Goal: Transaction & Acquisition: Purchase product/service

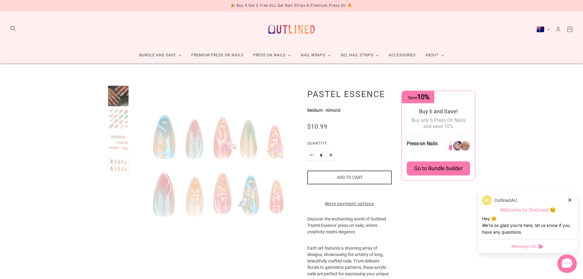
click at [118, 143] on div at bounding box center [118, 142] width 20 height 20
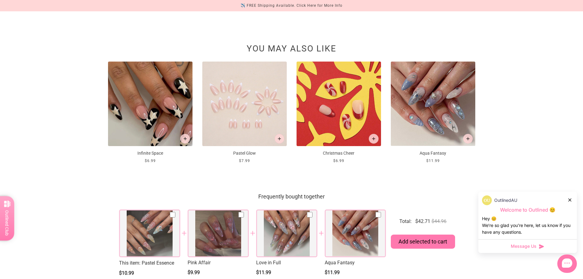
scroll to position [775, 0]
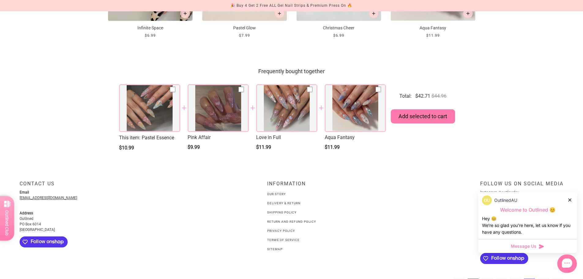
click at [232, 121] on div at bounding box center [217, 108] width 61 height 48
click at [228, 123] on div at bounding box center [217, 108] width 61 height 48
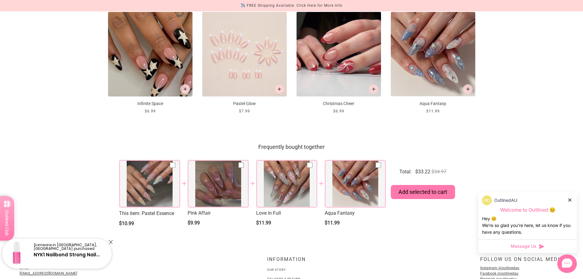
scroll to position [612, 0]
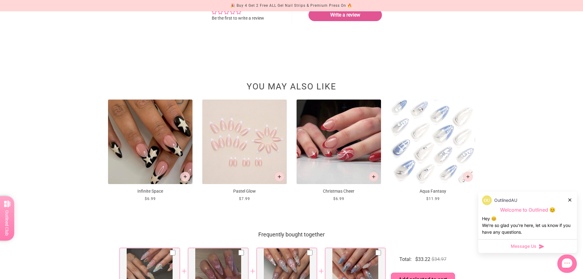
click at [438, 156] on img at bounding box center [433, 141] width 84 height 84
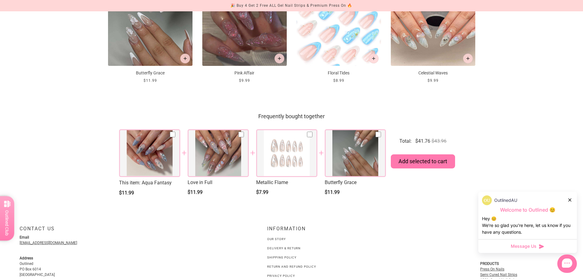
scroll to position [693, 0]
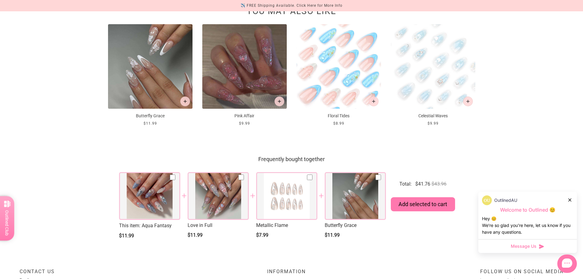
click at [420, 97] on img at bounding box center [433, 66] width 84 height 84
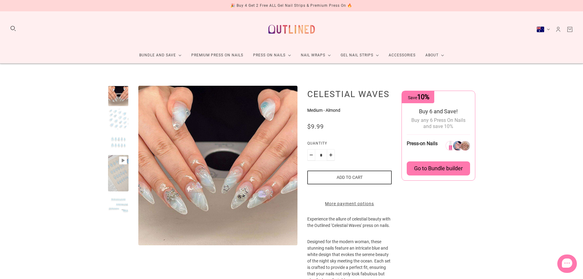
click at [116, 138] on div at bounding box center [118, 142] width 20 height 20
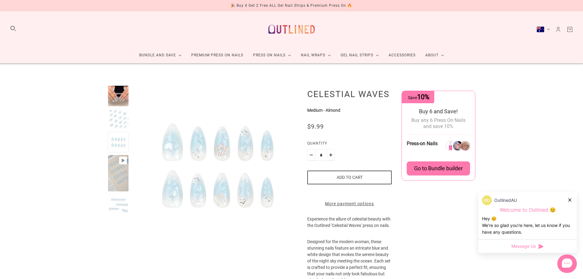
click at [117, 125] on div at bounding box center [118, 119] width 20 height 20
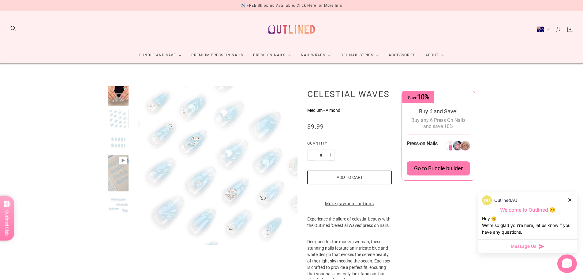
click at [124, 102] on div at bounding box center [118, 96] width 20 height 20
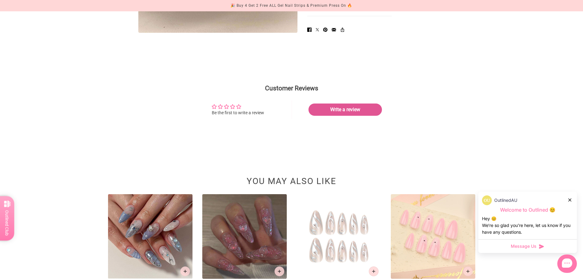
scroll to position [571, 0]
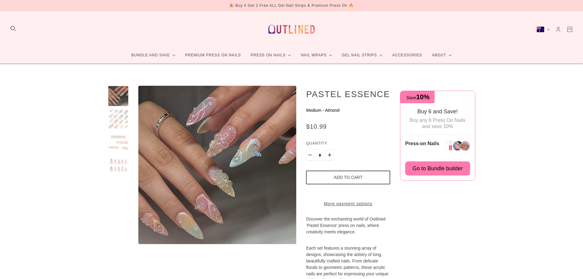
scroll to position [713, 0]
